Goal: Task Accomplishment & Management: Complete application form

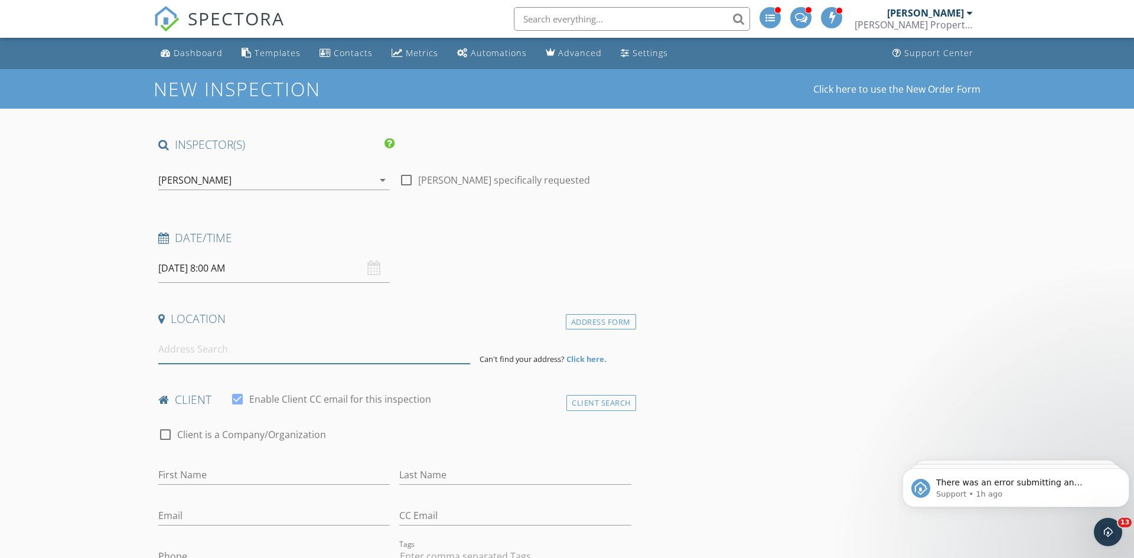
click at [380, 344] on input at bounding box center [314, 349] width 312 height 29
type input "70 Kinship Road, Dundalk, MD 21222, USA"
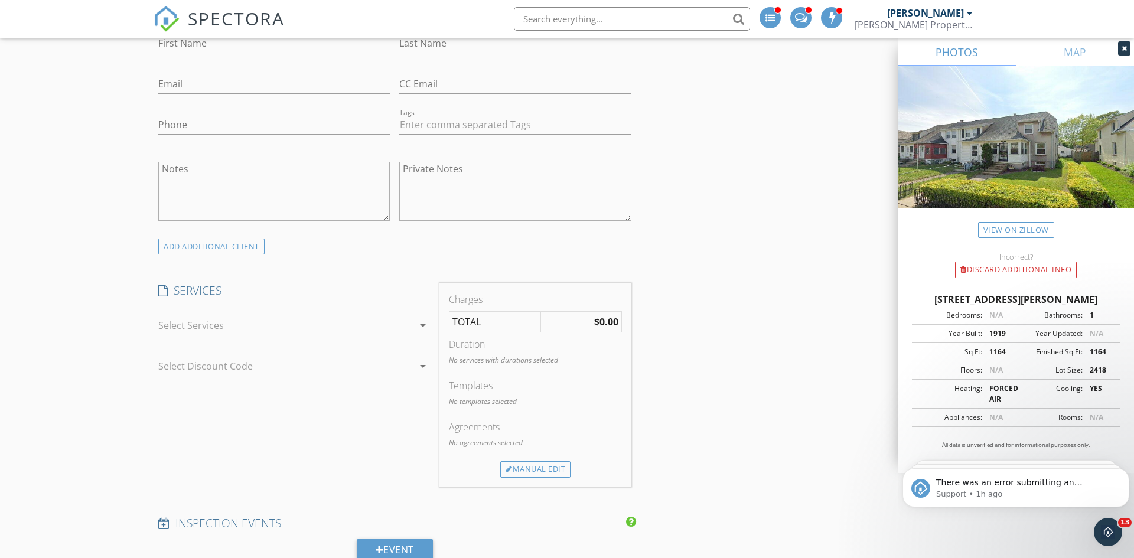
scroll to position [675, 0]
click at [287, 326] on div at bounding box center [285, 324] width 255 height 19
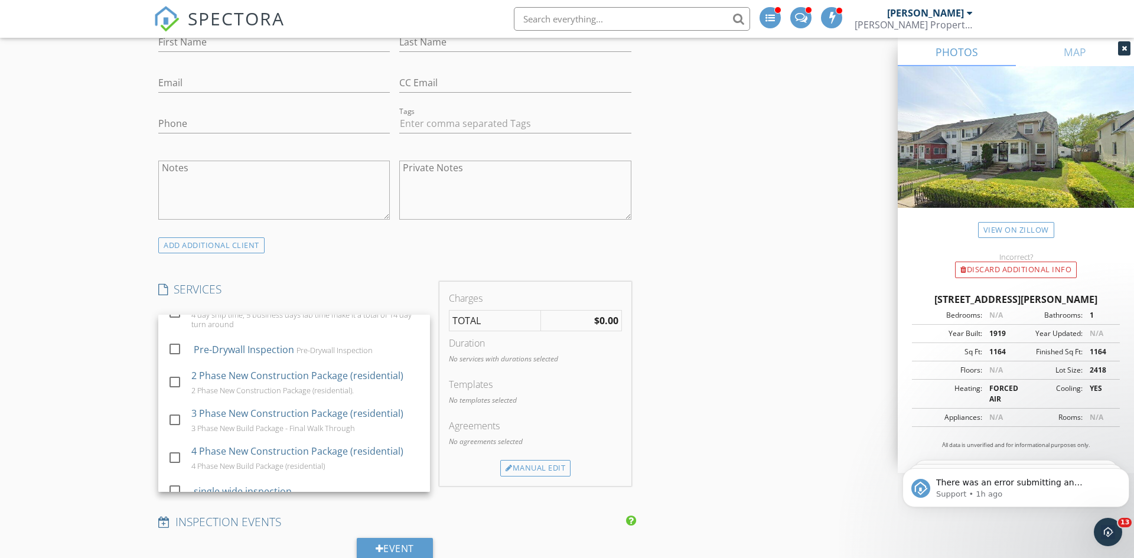
scroll to position [728, 0]
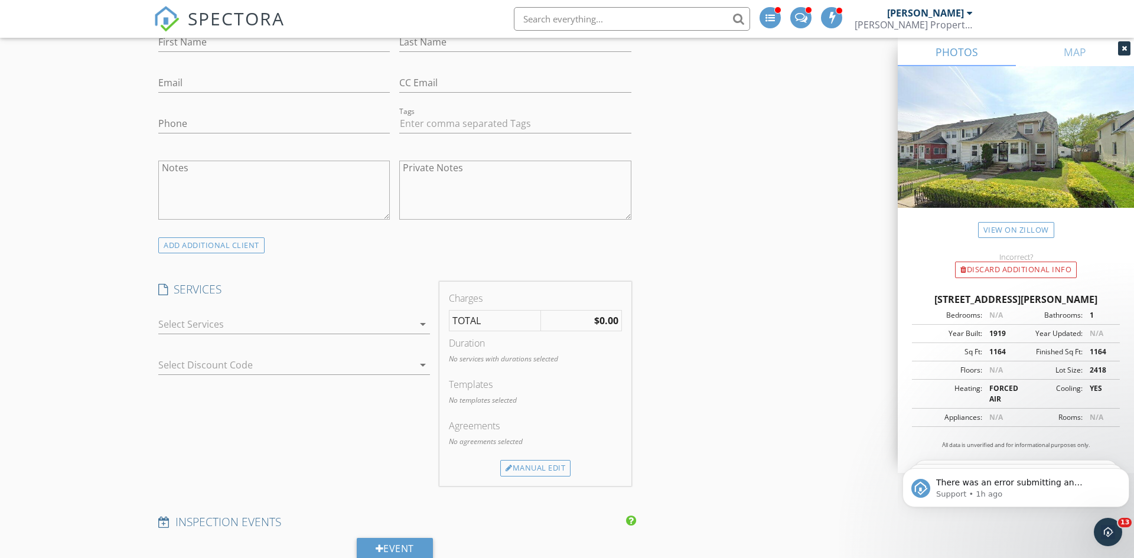
click at [181, 321] on div at bounding box center [285, 324] width 255 height 19
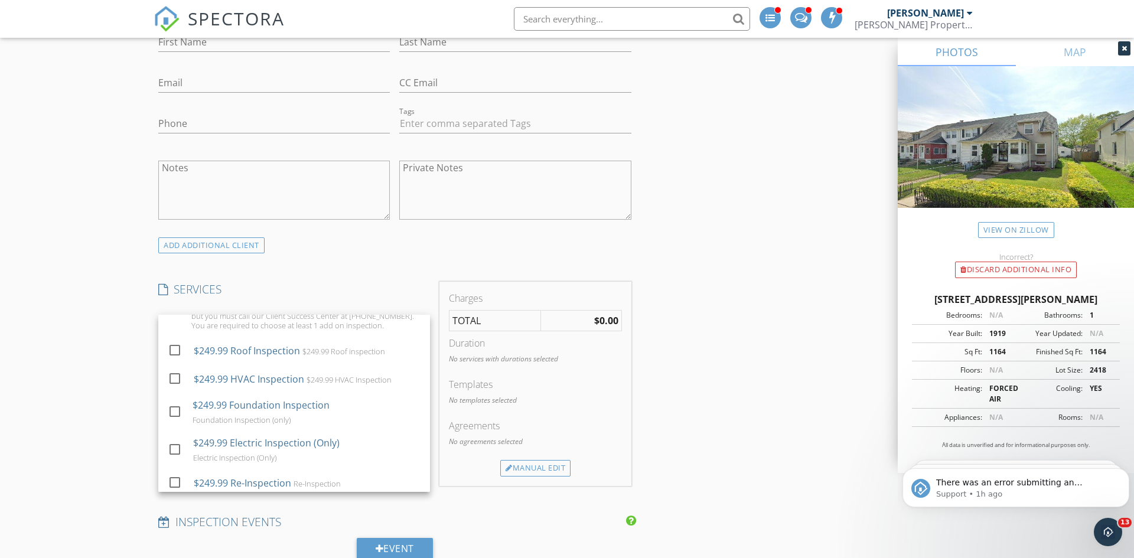
scroll to position [193, 0]
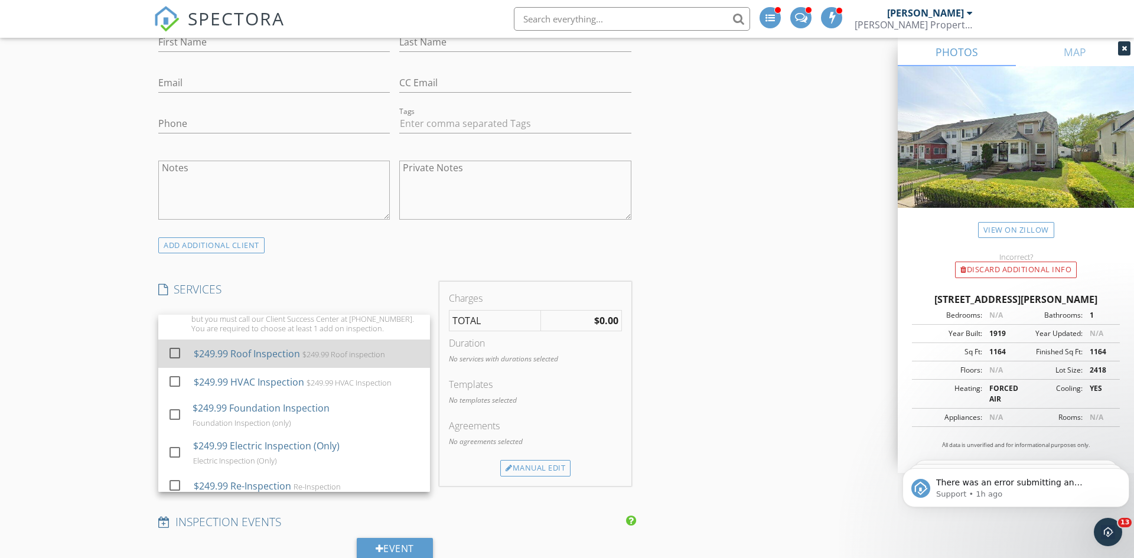
click at [302, 356] on div "$249.99 Roof inspection" at bounding box center [343, 354] width 83 height 9
checkbox input "false"
checkbox input "true"
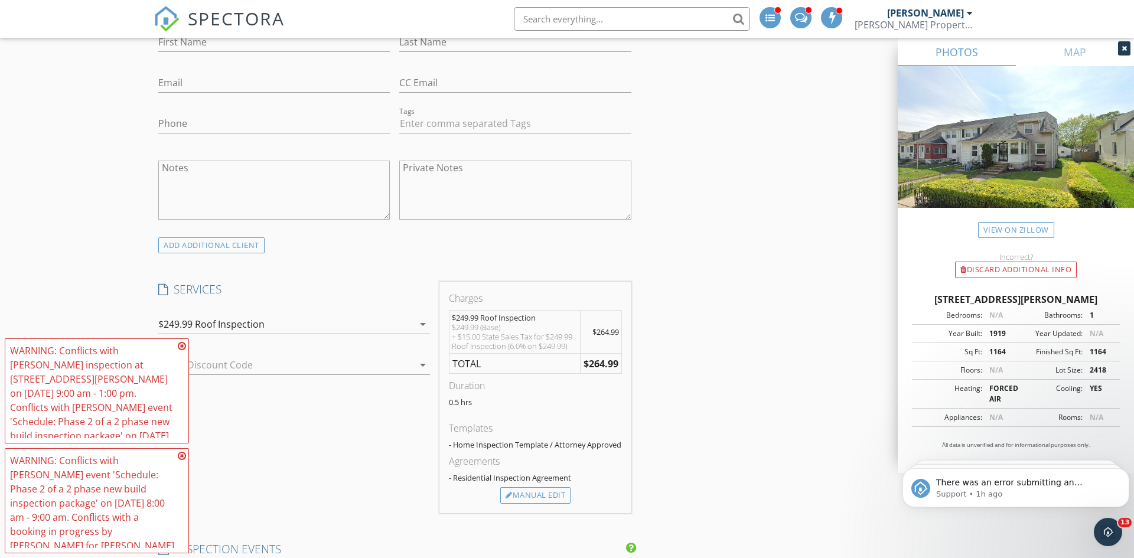
click at [184, 349] on icon at bounding box center [182, 345] width 8 height 9
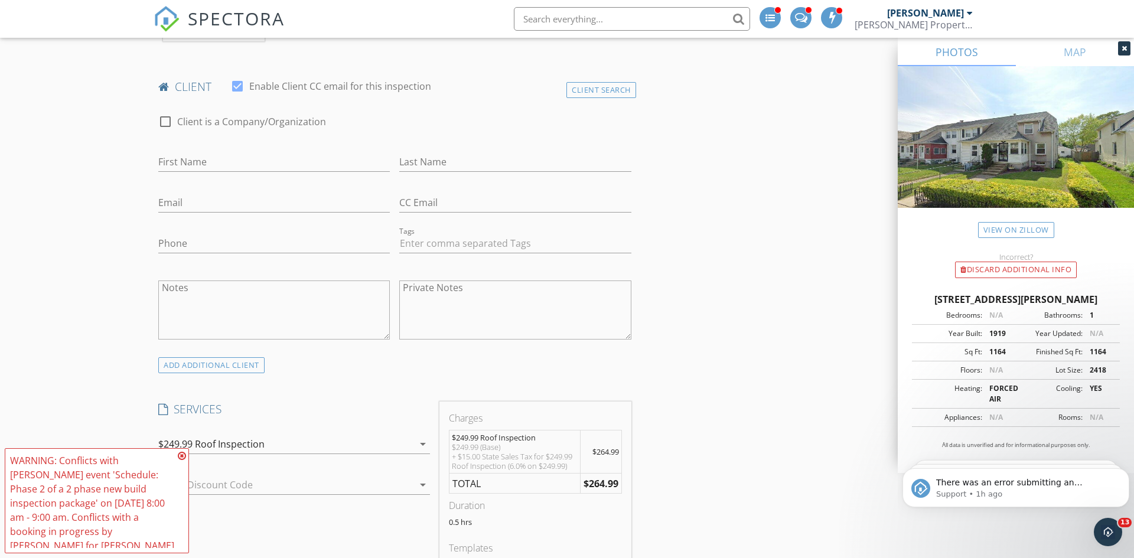
scroll to position [550, 0]
click at [916, 14] on div "[PERSON_NAME]" at bounding box center [925, 13] width 77 height 12
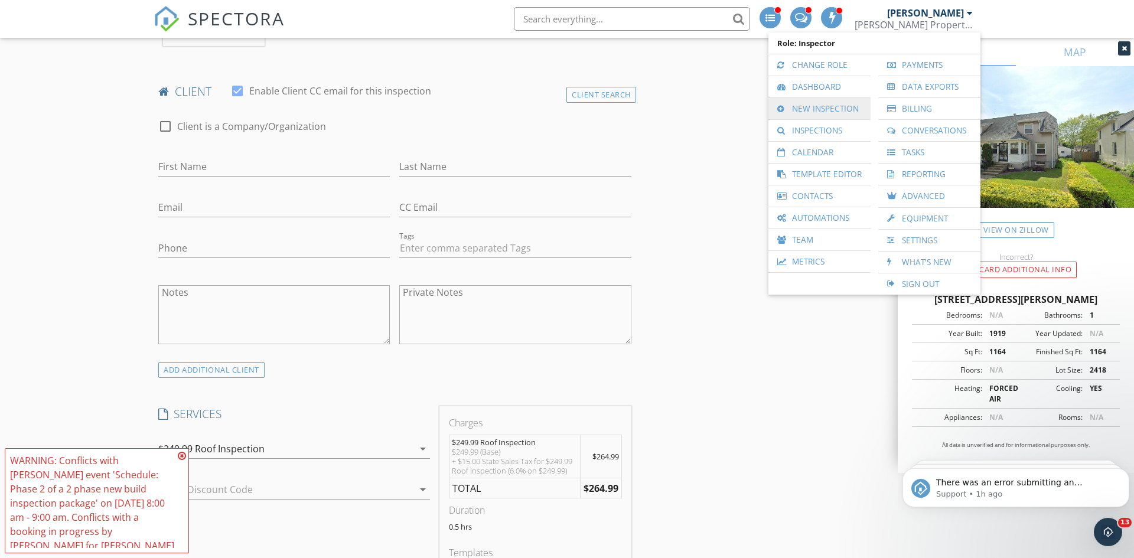
click at [837, 103] on link "New Inspection" at bounding box center [820, 108] width 90 height 21
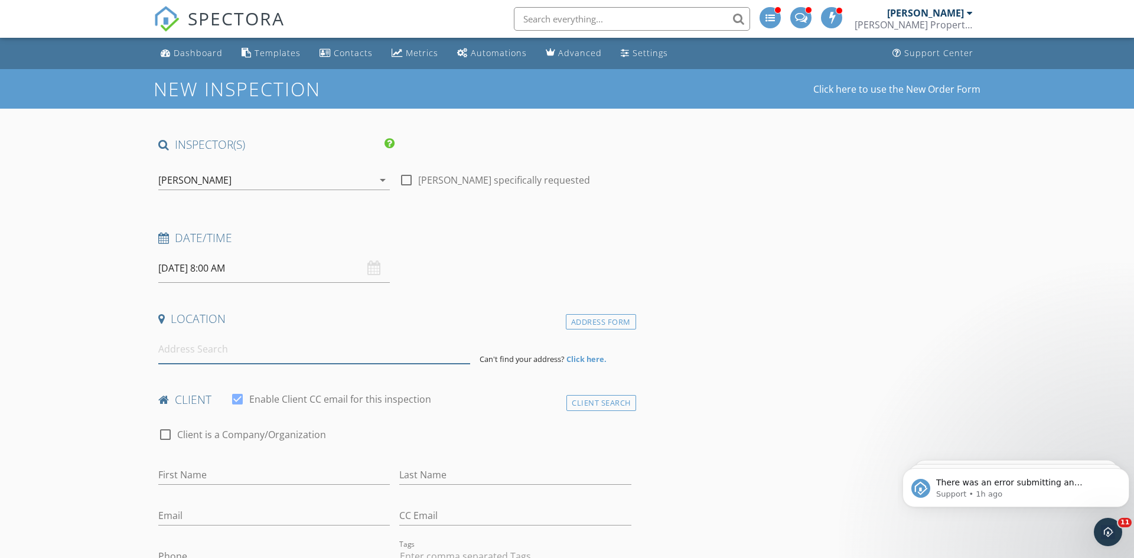
click at [300, 353] on input at bounding box center [314, 349] width 312 height 29
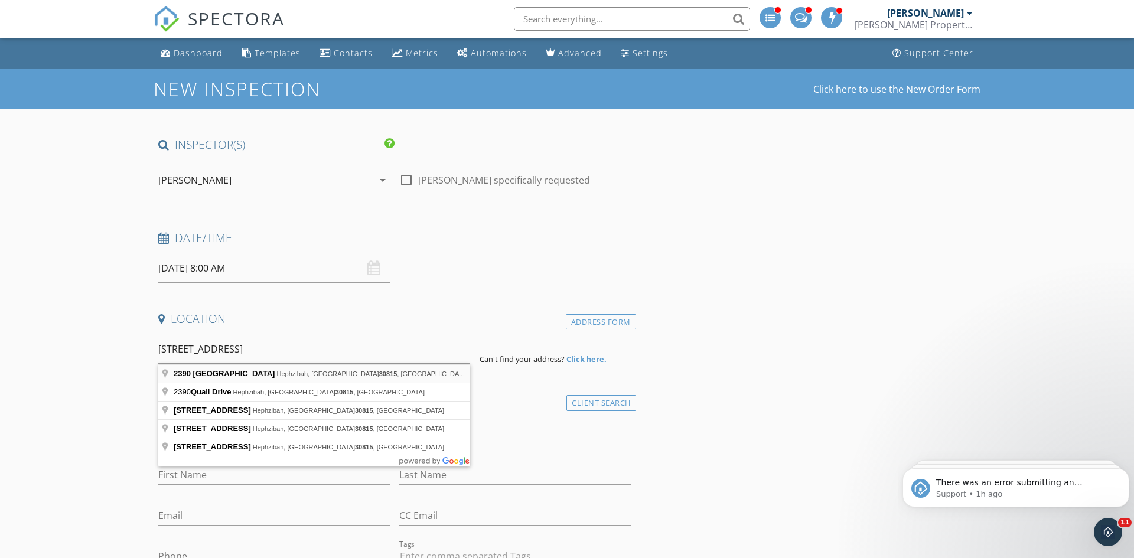
type input "2390 Quail Court East, Hephzibah, GA 30815, USA"
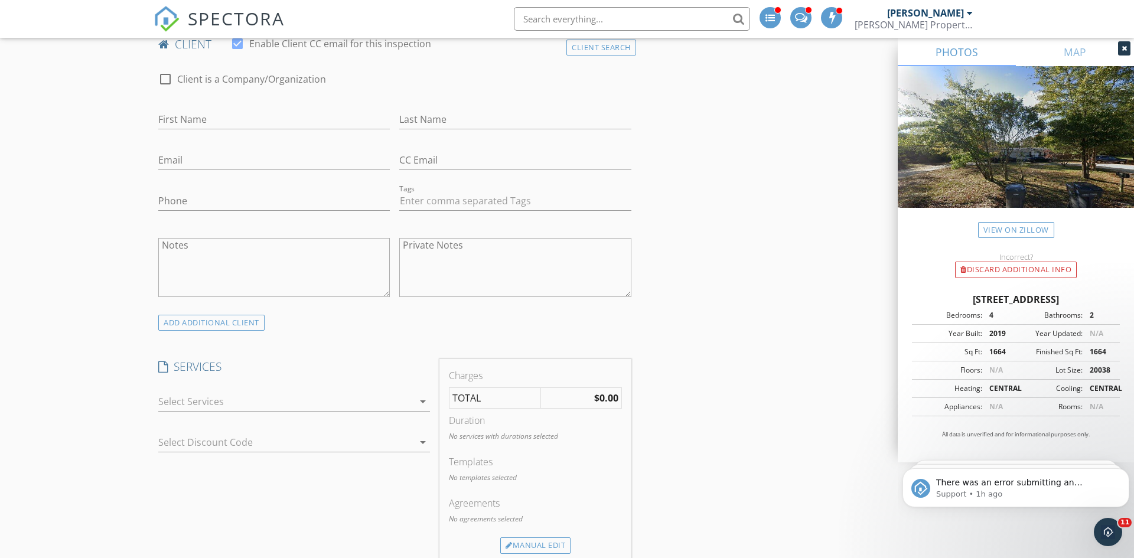
scroll to position [607, 0]
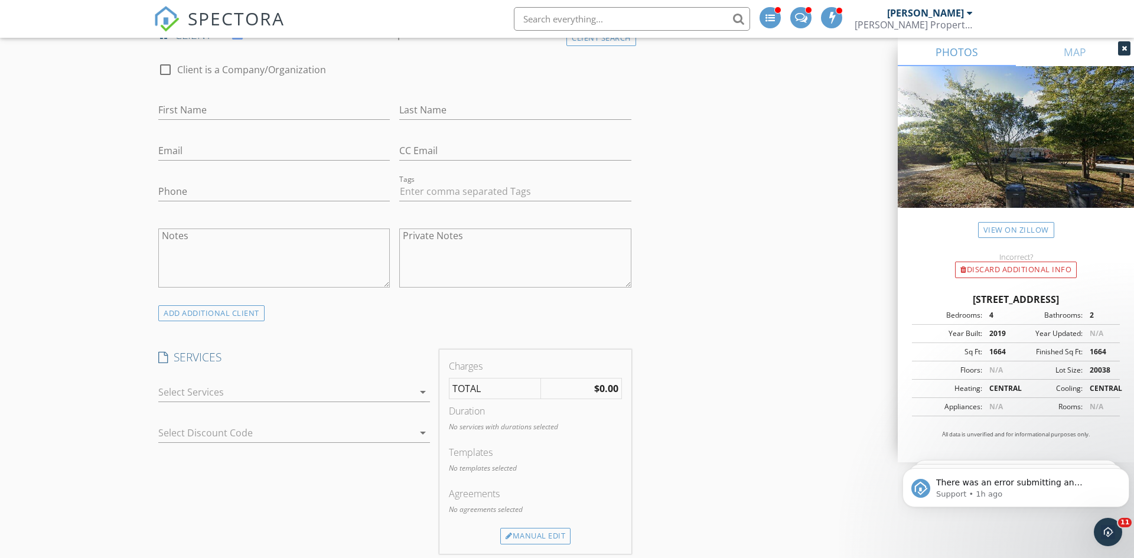
click at [265, 392] on div at bounding box center [285, 392] width 255 height 19
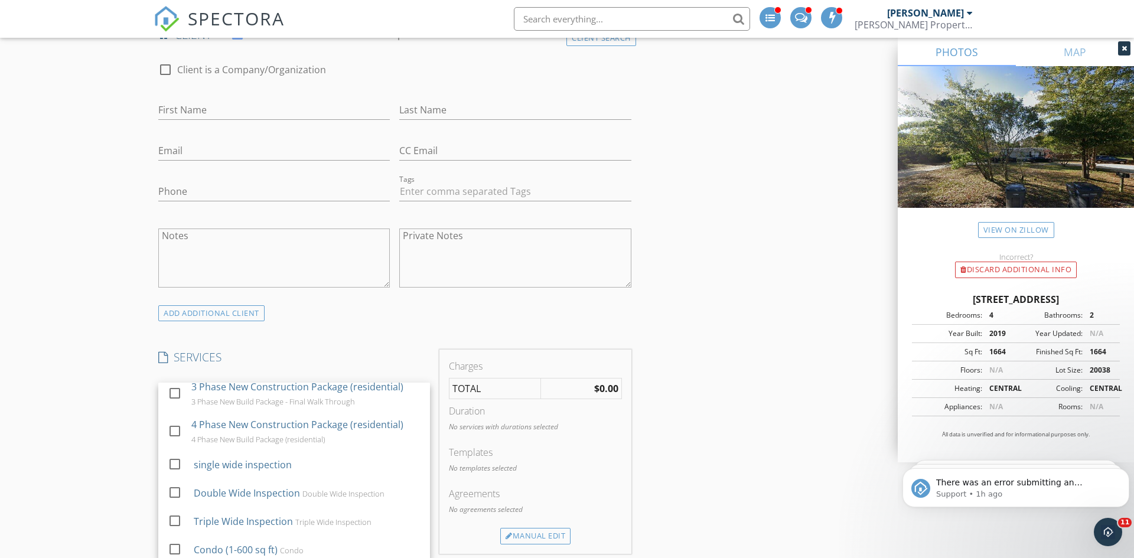
scroll to position [817, 0]
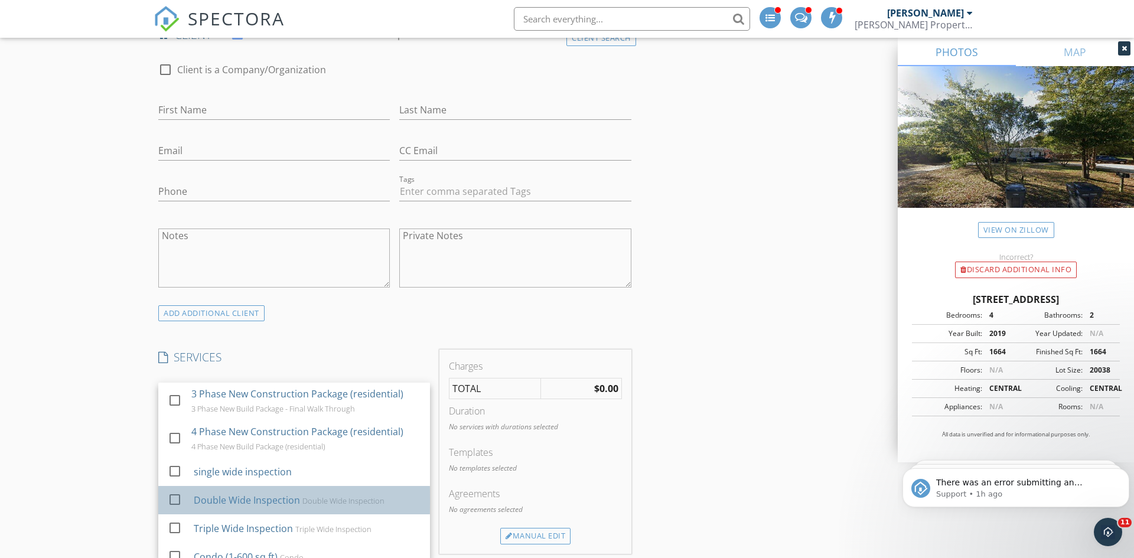
click at [282, 489] on div "Double Wide Inspection Double Wide Inspection" at bounding box center [307, 501] width 227 height 24
checkbox input "false"
checkbox input "true"
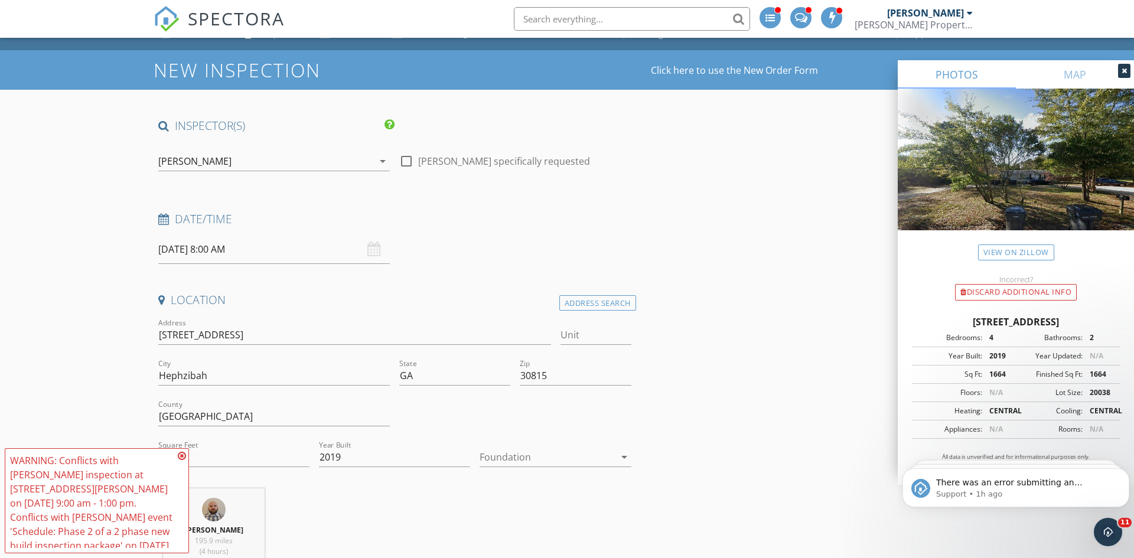
scroll to position [5, 0]
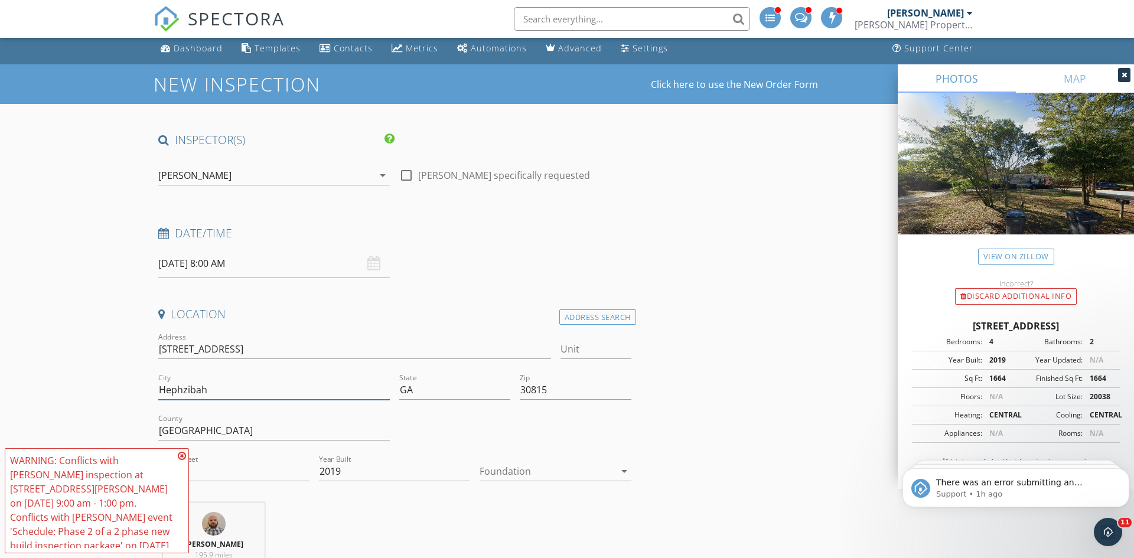
drag, startPoint x: 247, startPoint y: 392, endPoint x: 161, endPoint y: 396, distance: 86.4
click at [161, 396] on input "Hephzibah" at bounding box center [274, 389] width 232 height 19
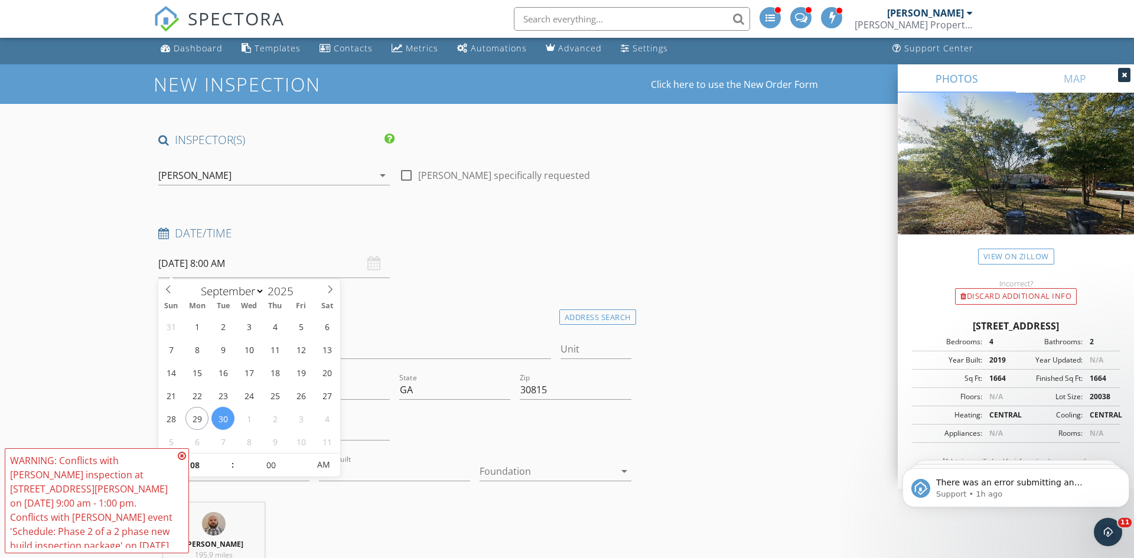
click at [181, 457] on icon at bounding box center [182, 455] width 8 height 9
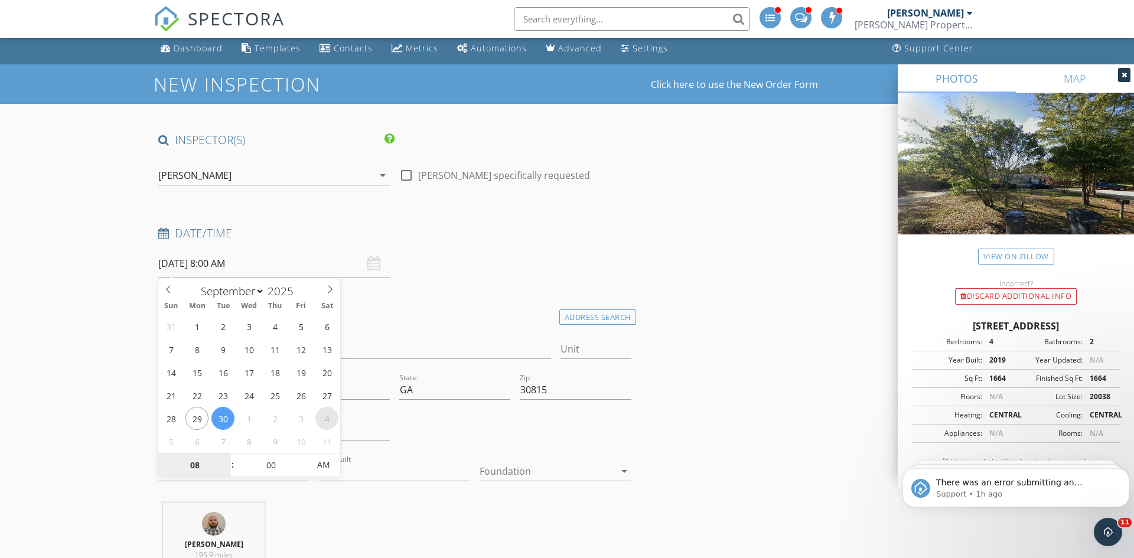
select select "9"
type input "10/04/2025 8:00 AM"
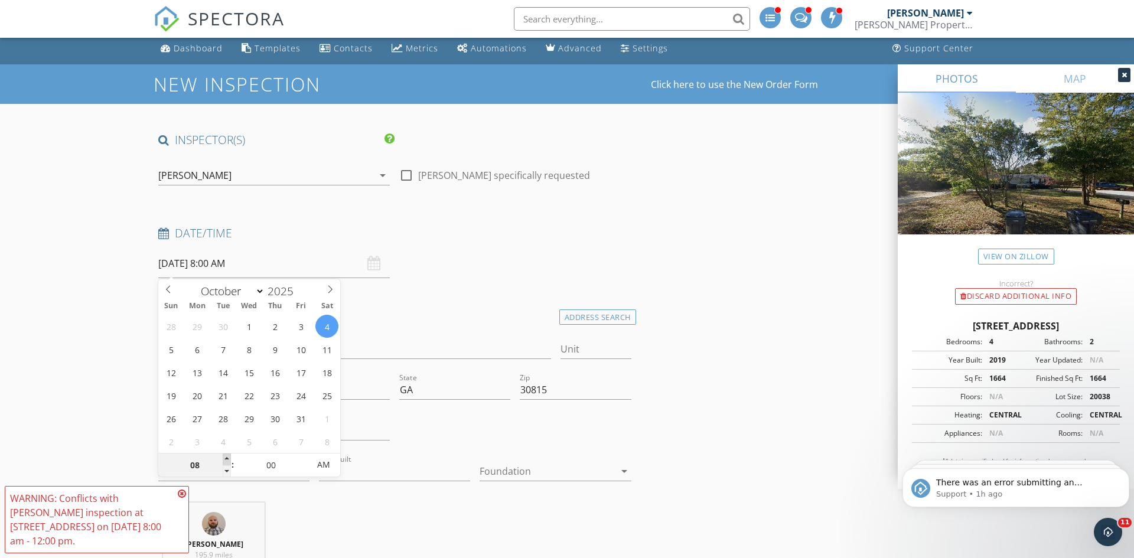
click at [227, 460] on span at bounding box center [227, 460] width 8 height 12
type input "09"
type input "10/04/2025 9:00 AM"
type input "10"
type input "10/04/2025 10:00 AM"
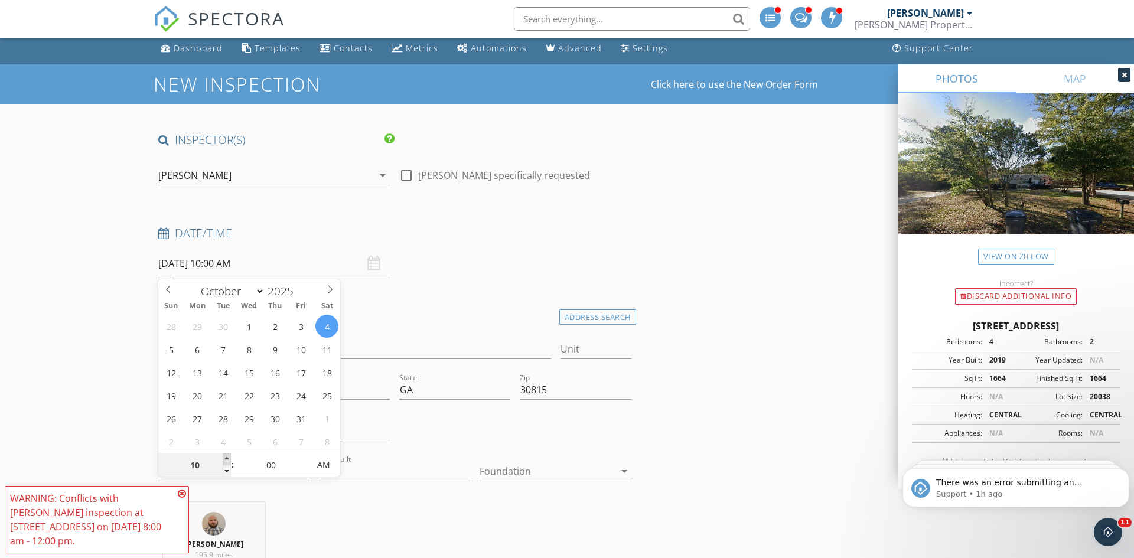
click at [227, 460] on span at bounding box center [227, 460] width 8 height 12
type input "11"
type input "10/04/2025 11:00 AM"
click at [227, 460] on span at bounding box center [227, 460] width 8 height 12
type input "12"
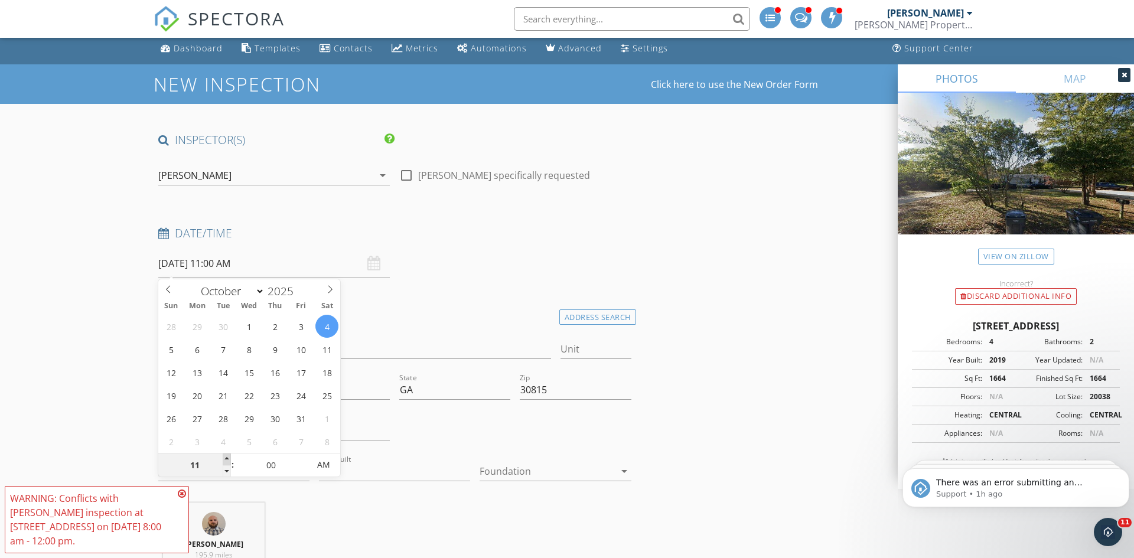
type input "10/04/2025 12:00 PM"
click at [227, 460] on span at bounding box center [227, 460] width 8 height 12
type input "01"
type input "10/04/2025 1:00 PM"
click at [227, 460] on span at bounding box center [227, 460] width 8 height 12
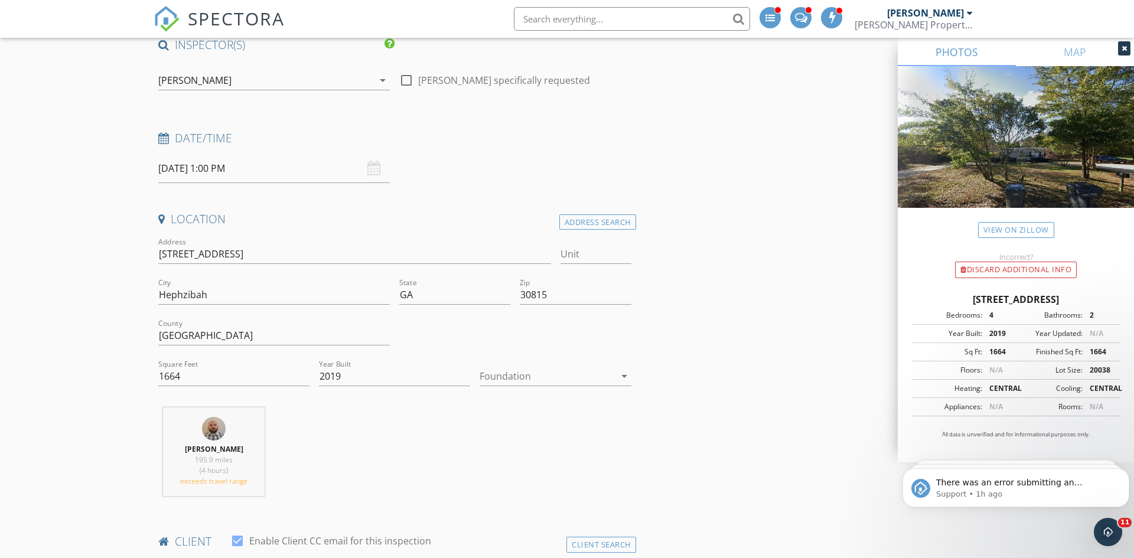
scroll to position [100, 0]
click at [264, 75] on div "[PERSON_NAME]" at bounding box center [265, 79] width 215 height 19
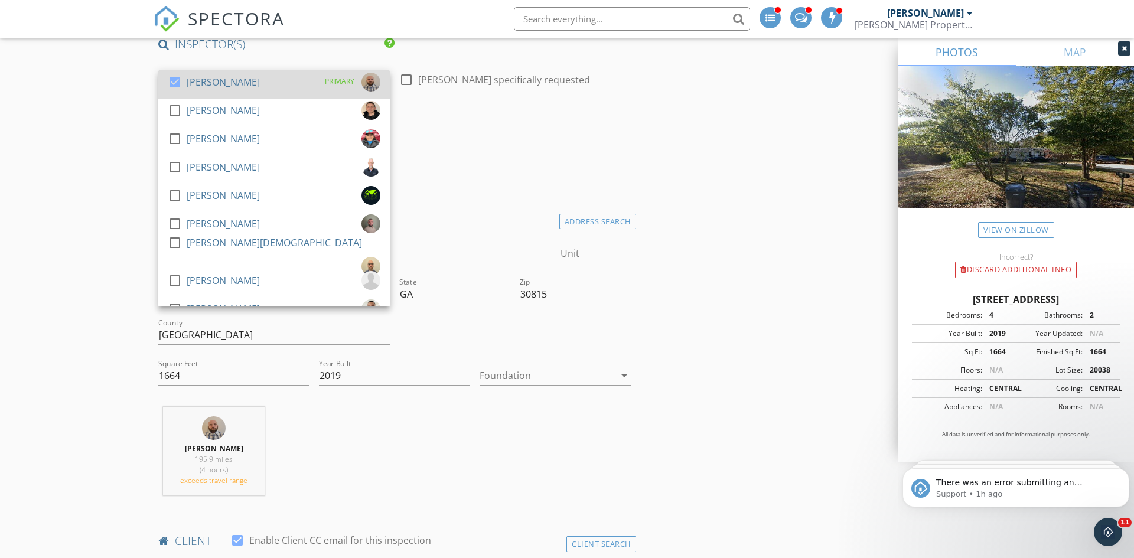
click at [256, 92] on div "check_box Andrew Grubbs PRIMARY" at bounding box center [274, 85] width 213 height 24
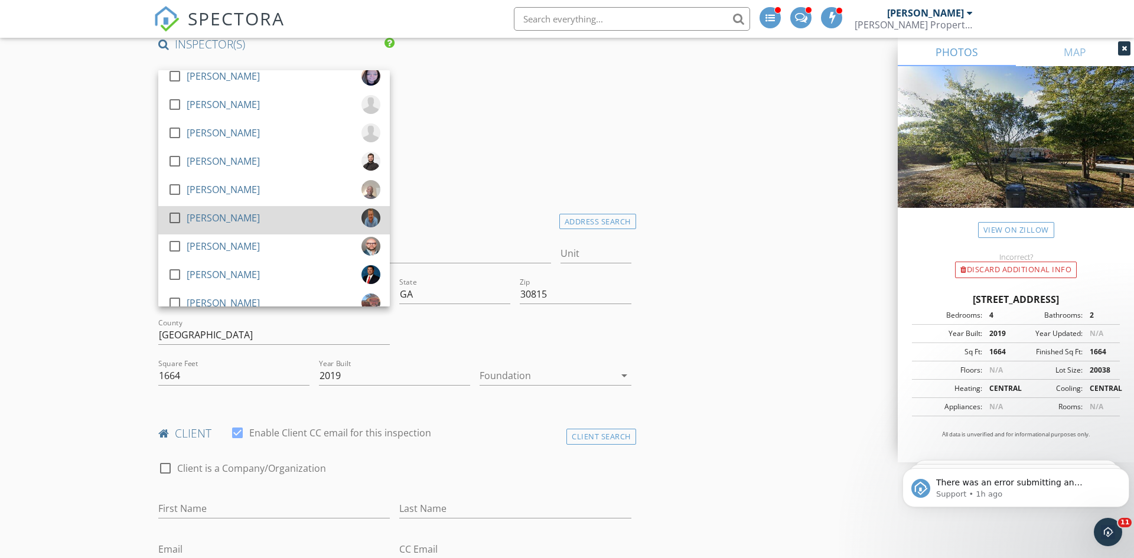
scroll to position [715, 0]
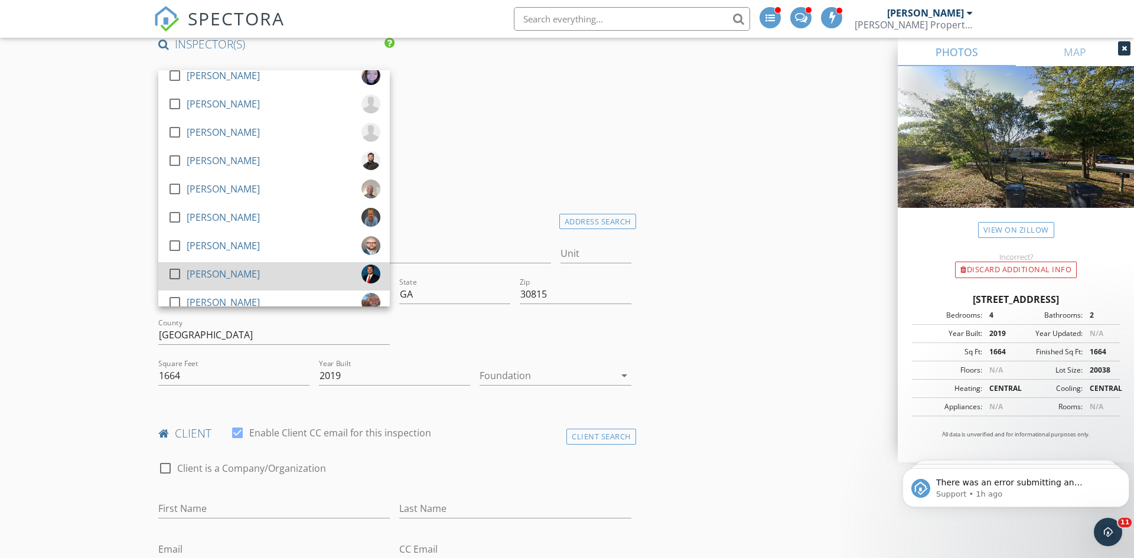
click at [245, 270] on div "check_box_outline_blank Nic Carroll" at bounding box center [274, 277] width 213 height 24
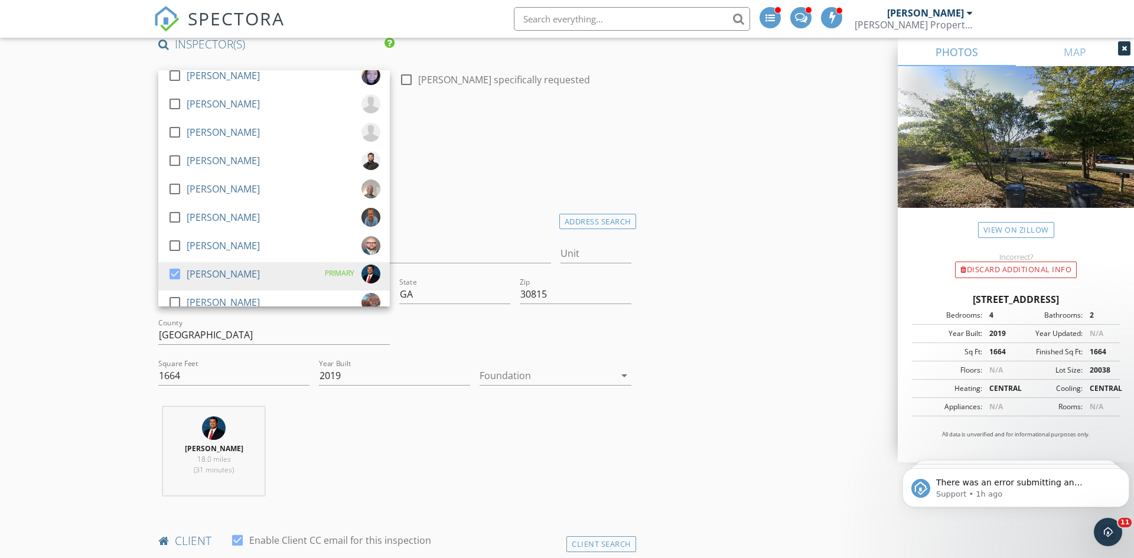
click at [508, 166] on div "Date/Time 10/04/2025 1:00 PM" at bounding box center [395, 156] width 483 height 53
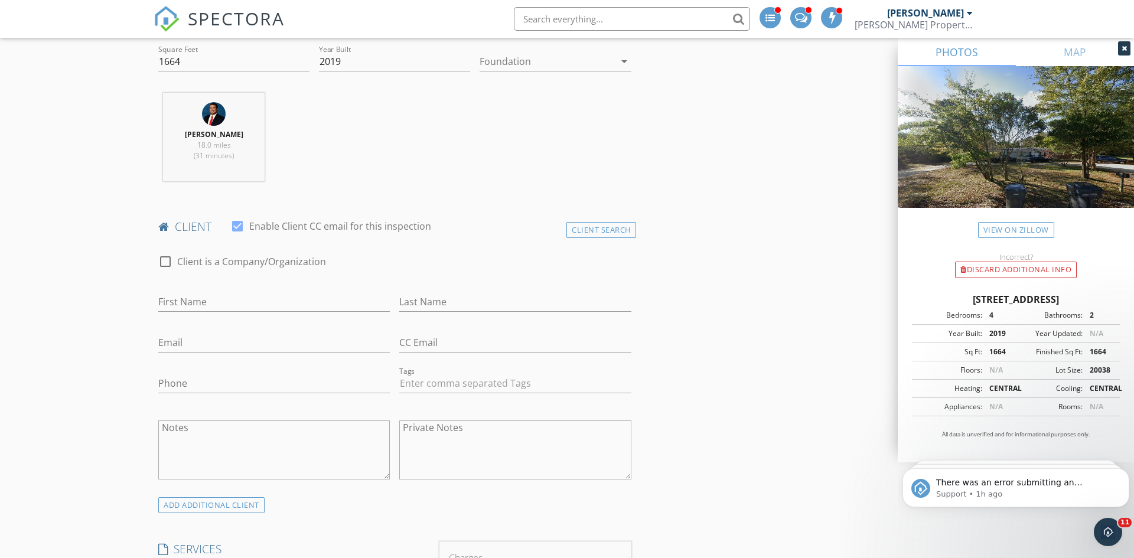
scroll to position [431, 0]
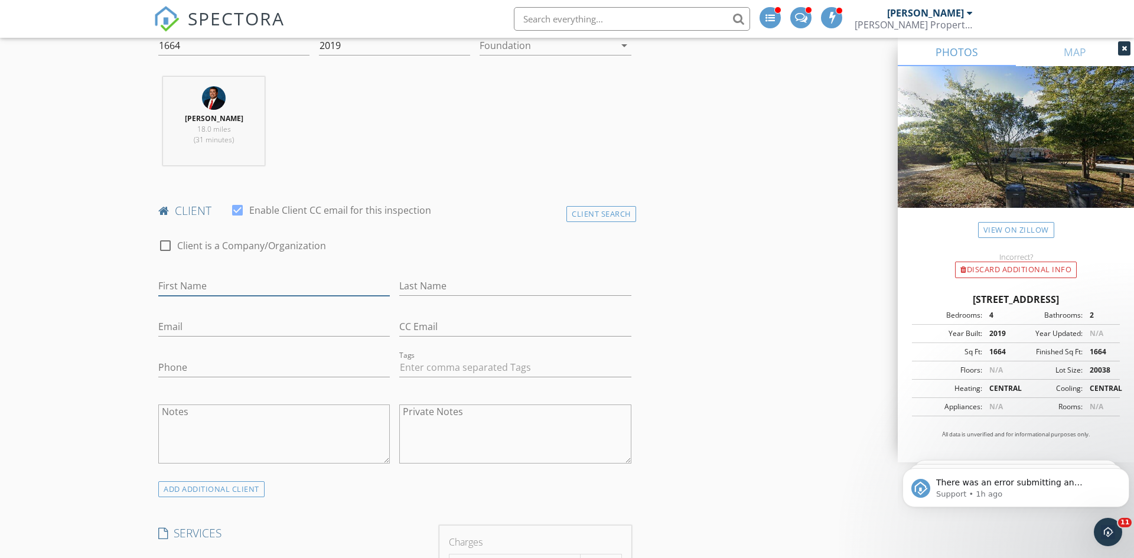
click at [369, 287] on input "First Name" at bounding box center [274, 286] width 232 height 19
type input "Andre"
click at [534, 291] on input "Last Name" at bounding box center [515, 286] width 232 height 19
type input "Smith"
click at [371, 327] on input "Email" at bounding box center [274, 326] width 232 height 19
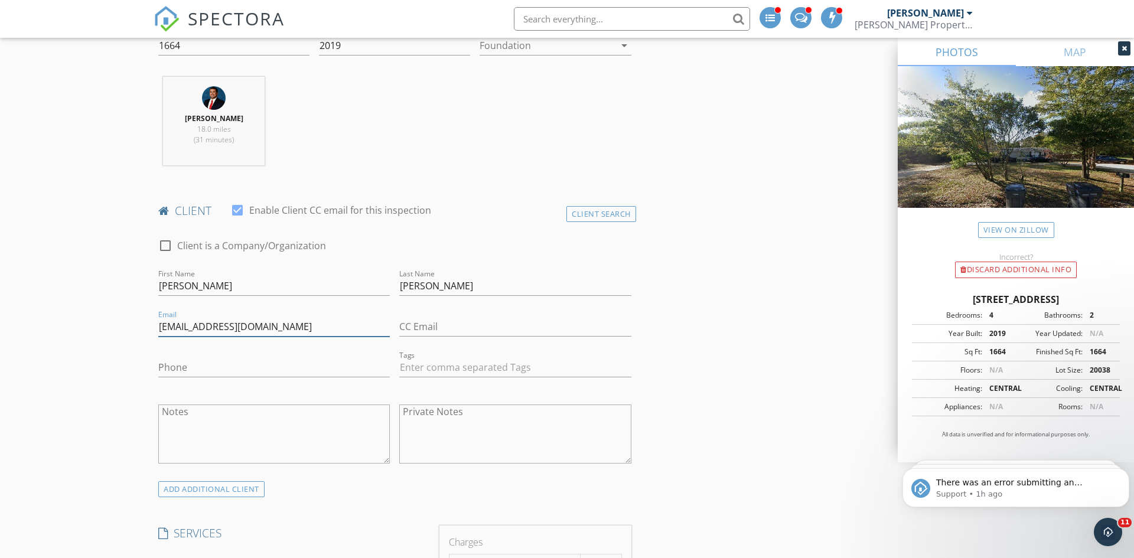
type input "smithian79423@gmail.com"
click at [298, 369] on input "Phone" at bounding box center [274, 367] width 232 height 19
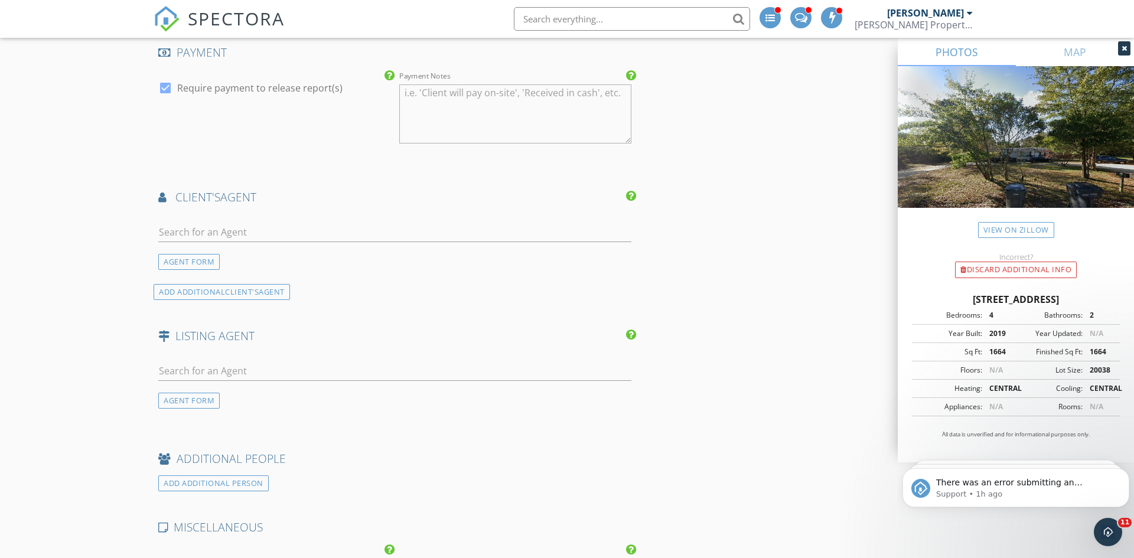
scroll to position [1254, 0]
type input "619-309-5358"
click at [197, 268] on div "AGENT FORM" at bounding box center [188, 261] width 61 height 16
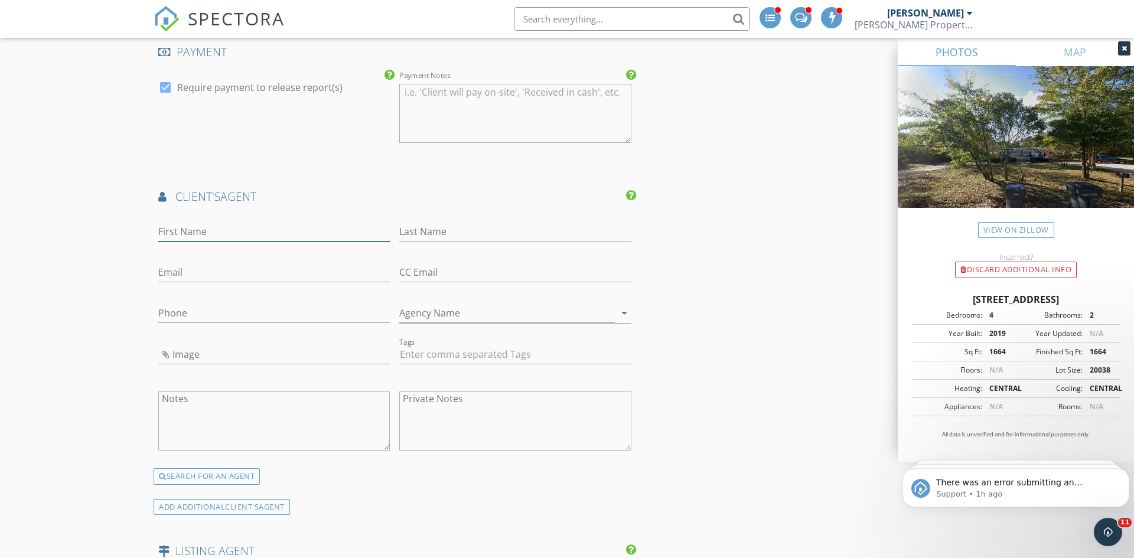
click at [276, 241] on input "First Name" at bounding box center [274, 231] width 232 height 19
type input "Michelle"
click at [414, 236] on input "Last Name" at bounding box center [515, 231] width 232 height 19
type input "Lockhart"
click at [269, 277] on input "Email" at bounding box center [274, 272] width 232 height 19
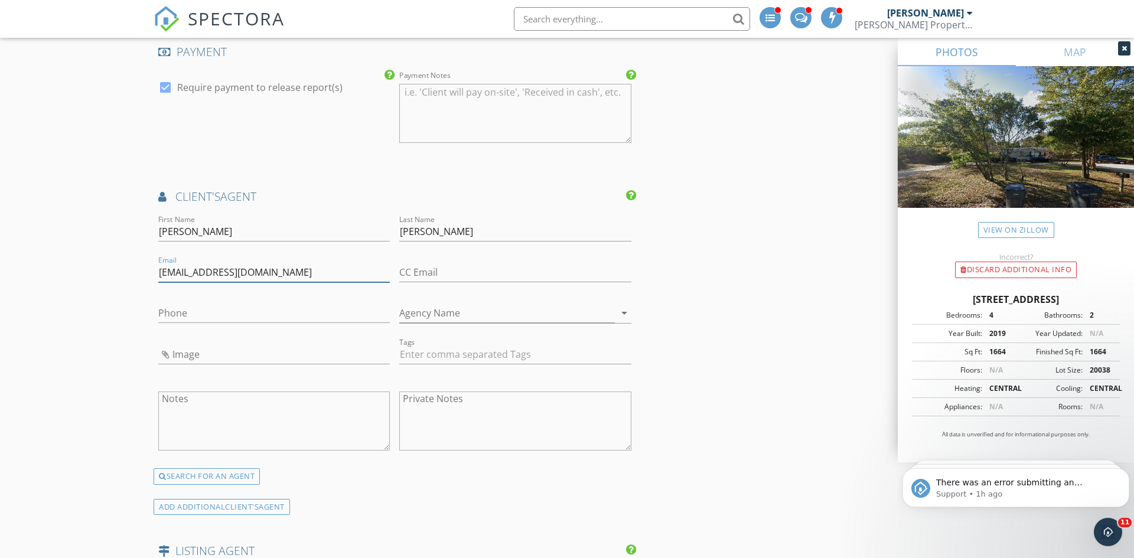
type input "michellelockhart1@me.com"
click at [240, 321] on input "Phone" at bounding box center [274, 313] width 232 height 19
type input "706-495-4891"
click at [721, 320] on div "INSPECTOR(S) check_box_outline_blank Andrew Grubbs check_box_outline_blank Arie…" at bounding box center [567, 181] width 827 height 2597
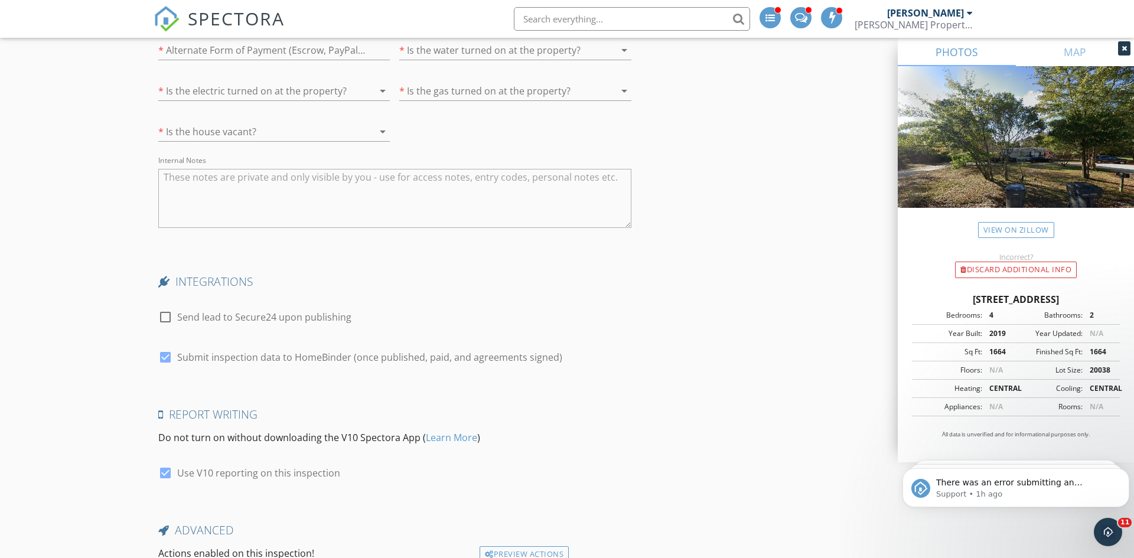
scroll to position [2214, 0]
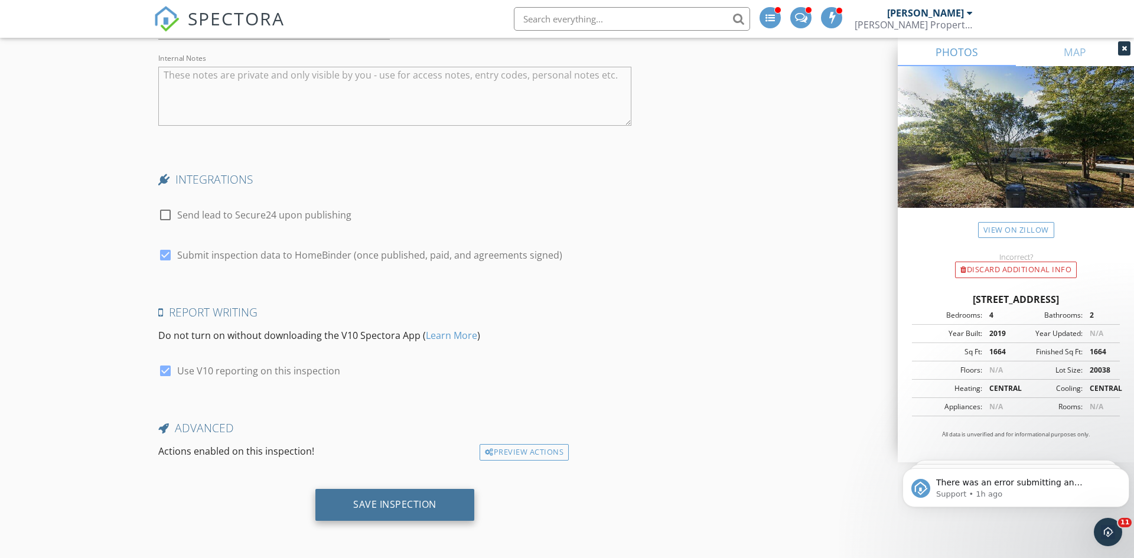
click at [382, 496] on div "Save Inspection" at bounding box center [394, 505] width 159 height 32
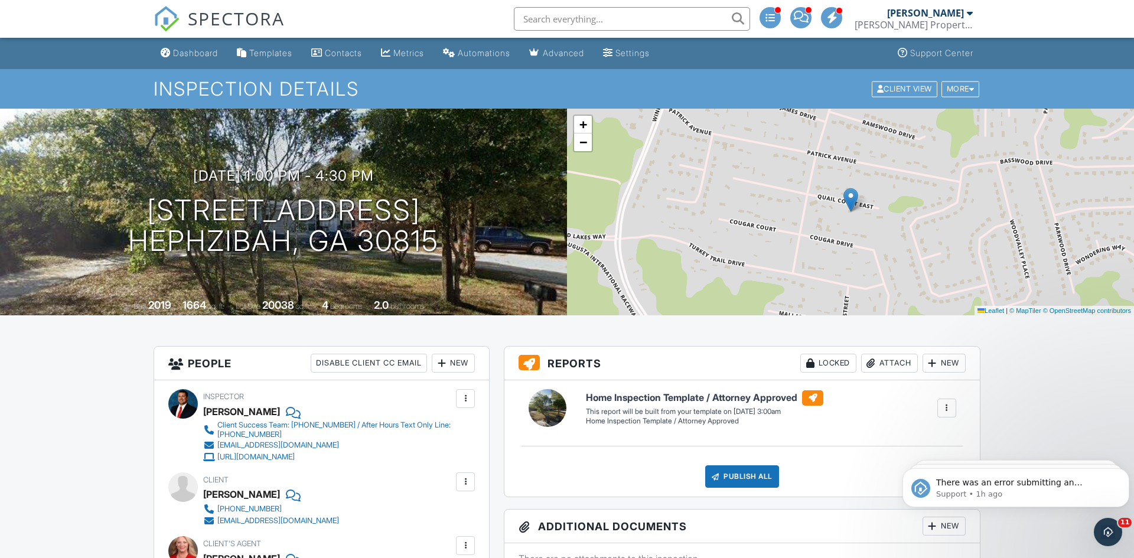
click at [949, 19] on div "[PERSON_NAME] Property Inspection" at bounding box center [914, 25] width 118 height 12
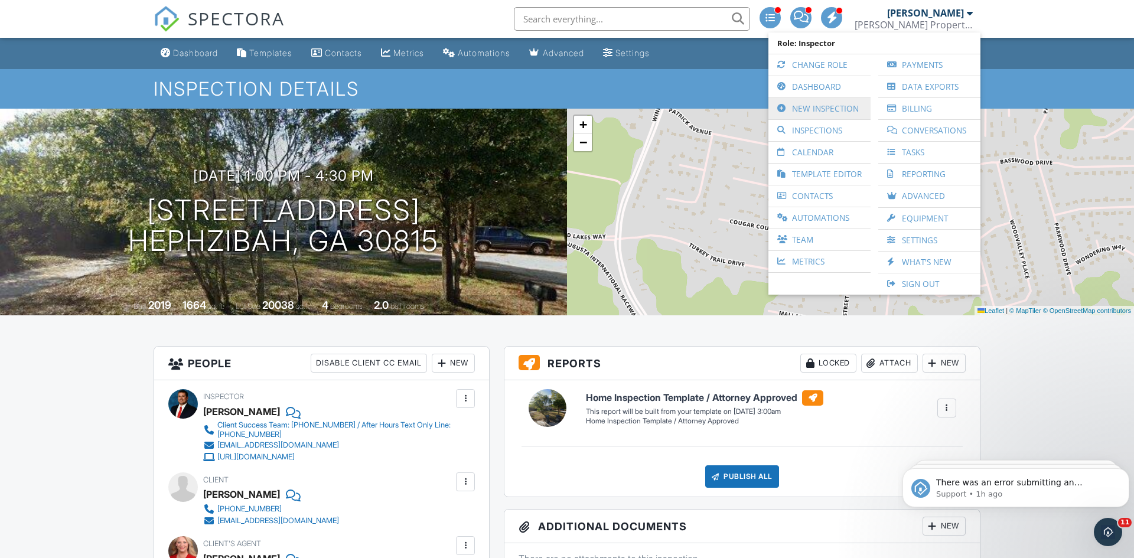
click at [830, 102] on link "New Inspection" at bounding box center [820, 108] width 90 height 21
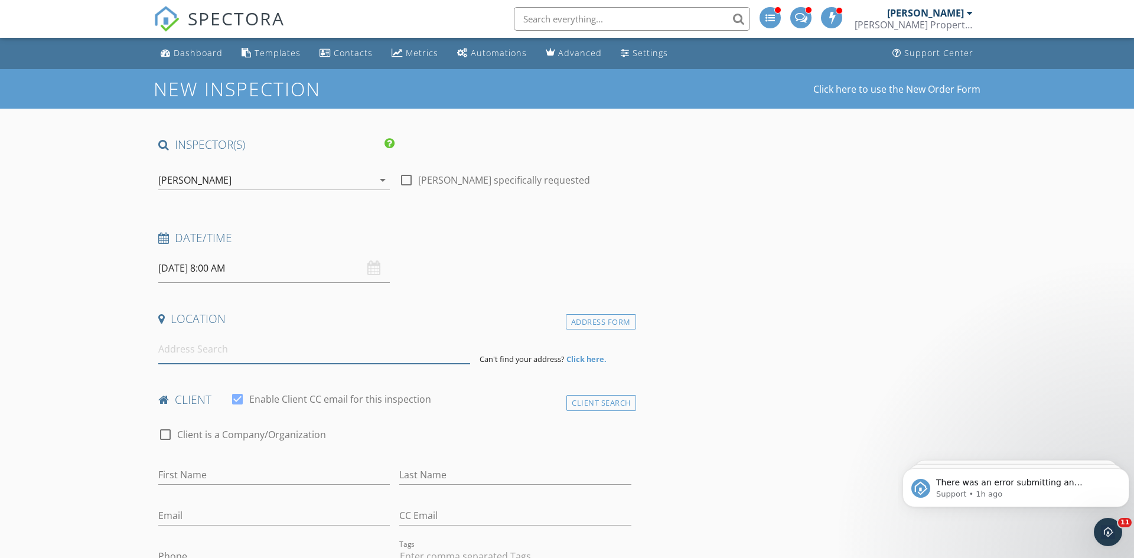
click at [220, 350] on input at bounding box center [314, 349] width 312 height 29
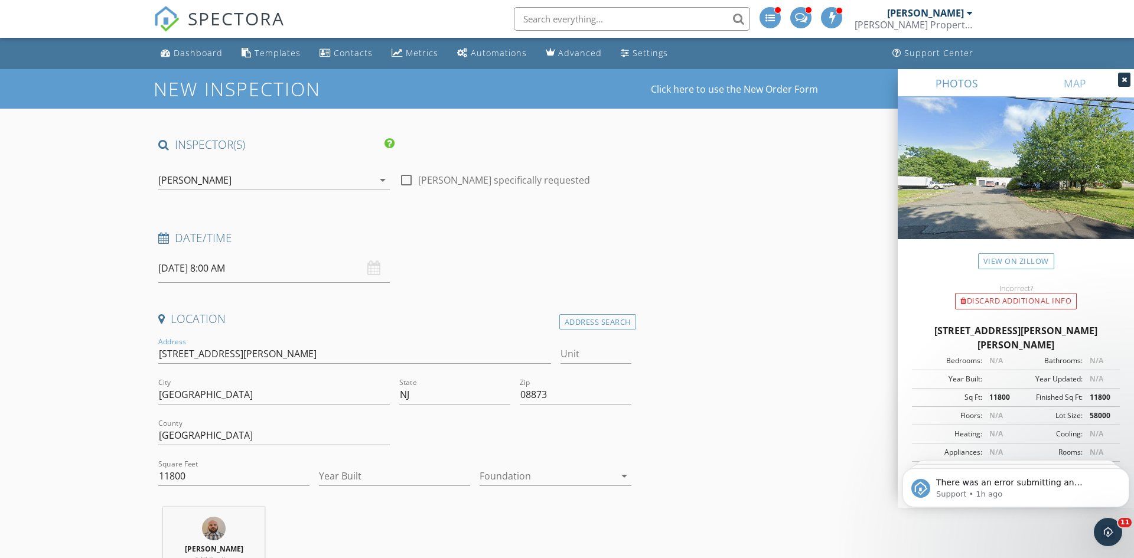
click at [939, 27] on div "[PERSON_NAME] Property Inspection" at bounding box center [914, 25] width 118 height 12
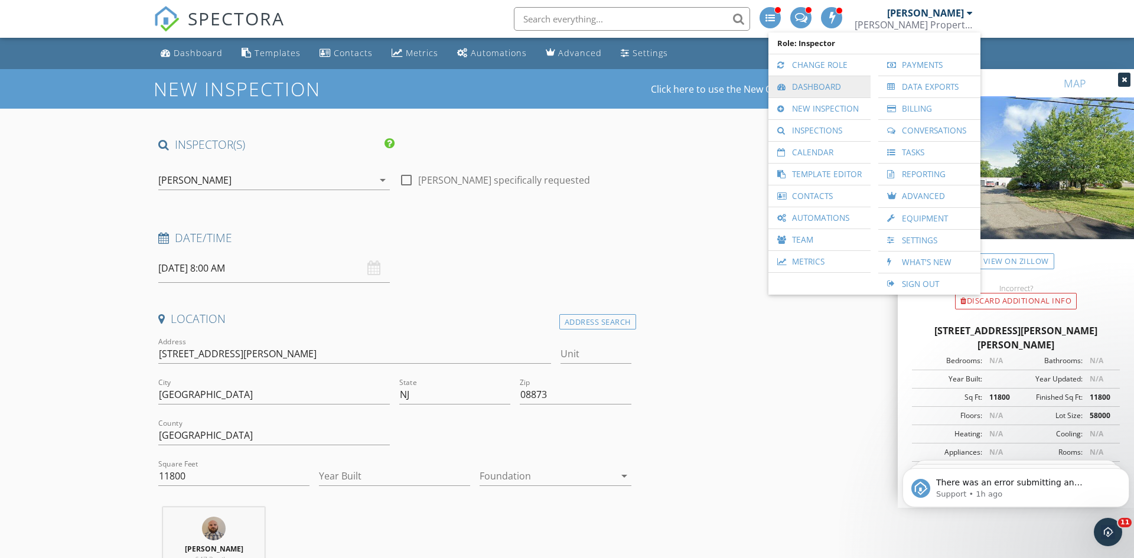
click at [805, 90] on link "Dashboard" at bounding box center [820, 86] width 90 height 21
